Goal: Task Accomplishment & Management: Use online tool/utility

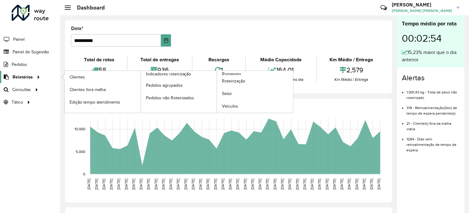
click at [35, 78] on icon at bounding box center [37, 76] width 5 height 9
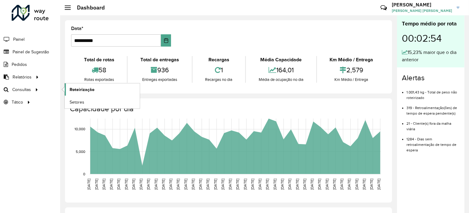
click at [83, 88] on span "Roteirização" at bounding box center [82, 89] width 25 height 6
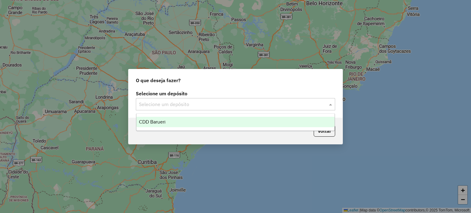
click at [166, 101] on input "text" at bounding box center [229, 104] width 181 height 7
click at [175, 127] on div "CDD Barueri" at bounding box center [235, 122] width 198 height 10
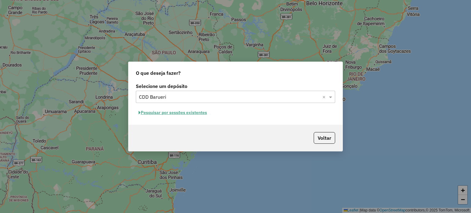
click at [175, 114] on button "Pesquisar por sessões existentes" at bounding box center [173, 113] width 74 height 10
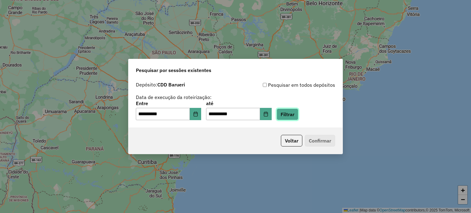
click at [292, 113] on button "Filtrar" at bounding box center [288, 115] width 22 height 12
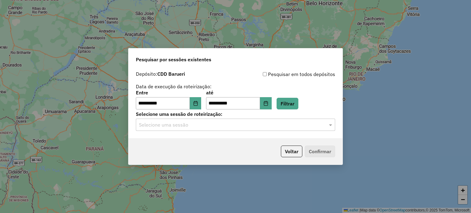
click at [255, 132] on div "**********" at bounding box center [236, 103] width 214 height 70
click at [245, 124] on input "text" at bounding box center [229, 124] width 181 height 7
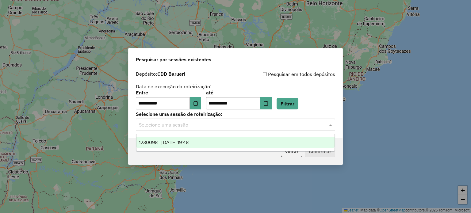
click at [230, 141] on div "1230098 - [DATE] 19:48" at bounding box center [235, 142] width 198 height 10
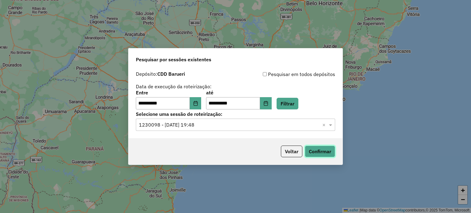
click at [308, 148] on button "Confirmar" at bounding box center [320, 152] width 30 height 12
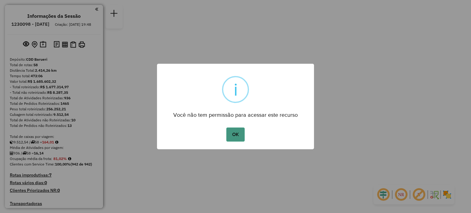
click at [240, 131] on button "OK" at bounding box center [235, 135] width 18 height 14
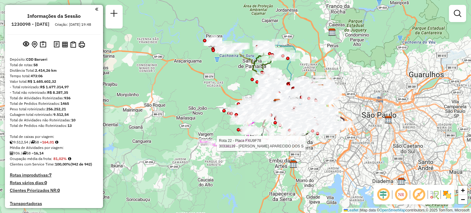
select select "**********"
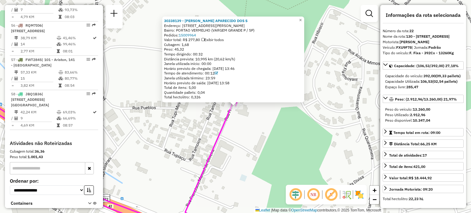
scroll to position [2196, 0]
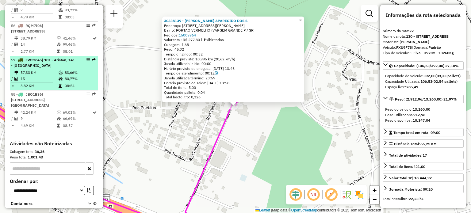
click at [44, 68] on span "| 101 - Ariston, 141 - [GEOGRAPHIC_DATA]" at bounding box center [43, 63] width 64 height 10
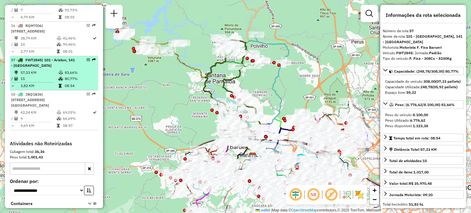
click at [41, 68] on span "| 101 - Ariston, 141 - [GEOGRAPHIC_DATA]" at bounding box center [43, 63] width 64 height 10
click at [49, 68] on div "57 - FWT2845 | 101 - Ariston, 141 - [GEOGRAPHIC_DATA]" at bounding box center [43, 62] width 65 height 11
click at [86, 62] on em at bounding box center [88, 60] width 4 height 4
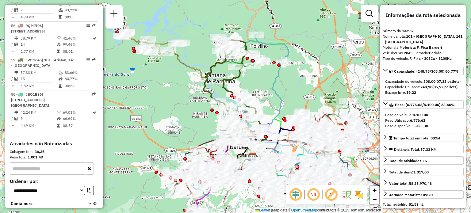
click at [205, 86] on icon at bounding box center [236, 107] width 64 height 134
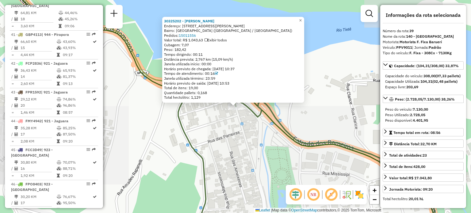
scroll to position [1670, 0]
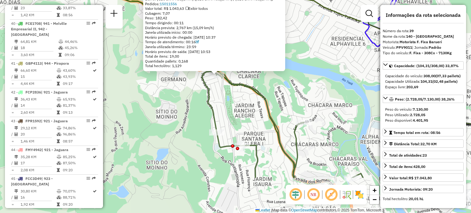
drag, startPoint x: 233, startPoint y: 141, endPoint x: 216, endPoint y: 83, distance: 59.9
click at [216, 83] on div "30325202 - [PERSON_NAME] Endereço: [STREET_ADDRESS][PERSON_NAME] Bairro: [GEOGR…" at bounding box center [235, 106] width 471 height 213
